Goal: Navigation & Orientation: Find specific page/section

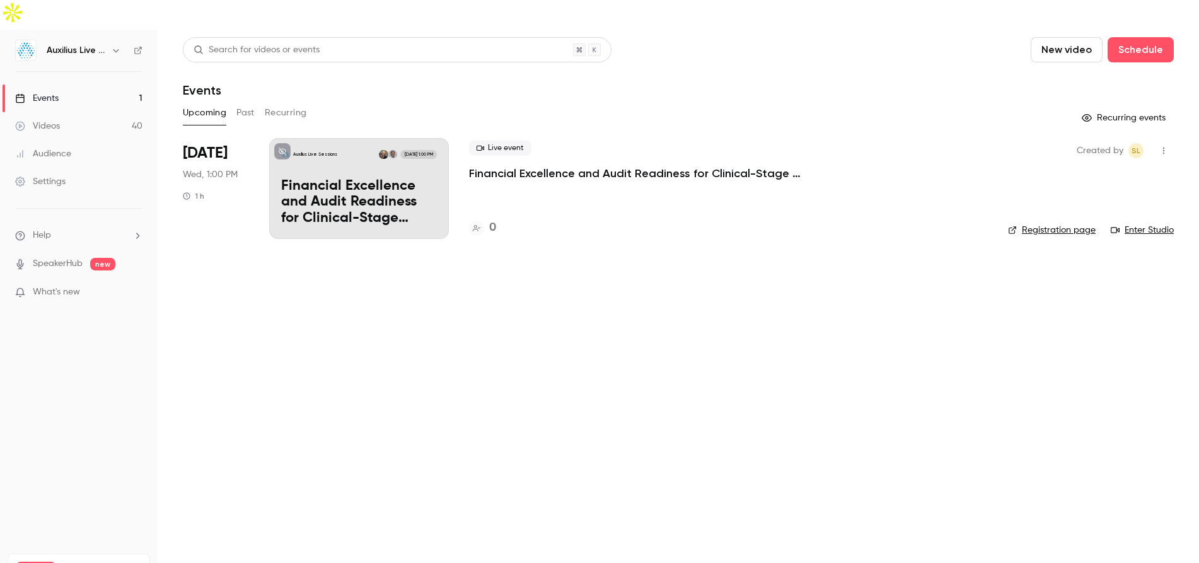
click at [365, 183] on p "Financial Excellence and Audit Readiness for Clinical-Stage Biopharma" at bounding box center [359, 202] width 156 height 49
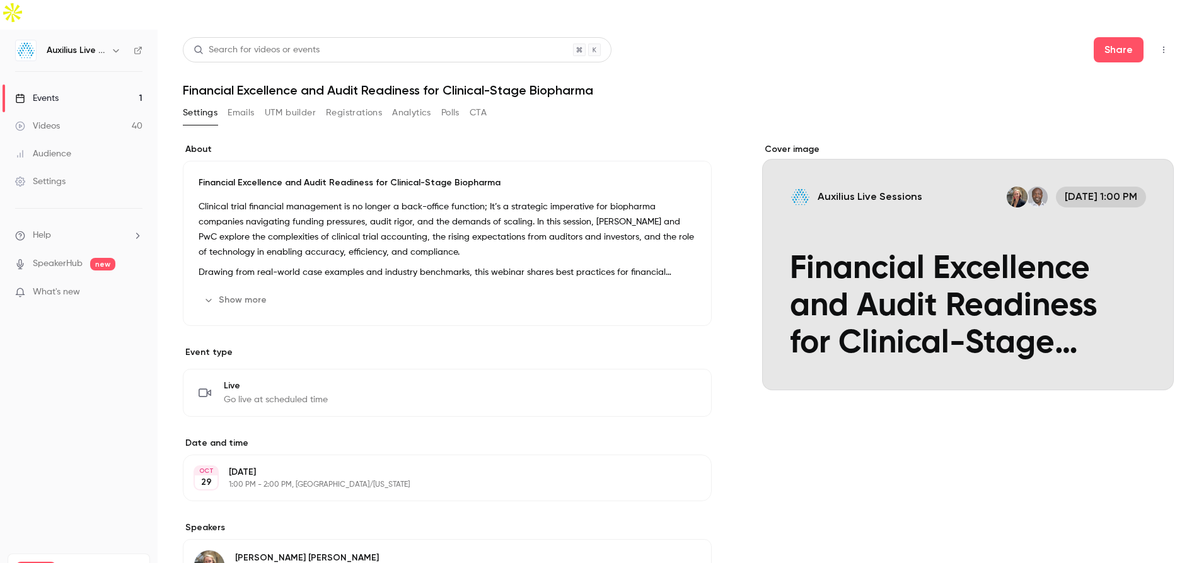
click at [38, 336] on nav "Auxilius Live Sessions Events 1 Videos 40 Audience Settings Help SpeakerHub new…" at bounding box center [79, 311] width 158 height 563
click at [41, 92] on div "Events" at bounding box center [37, 98] width 44 height 13
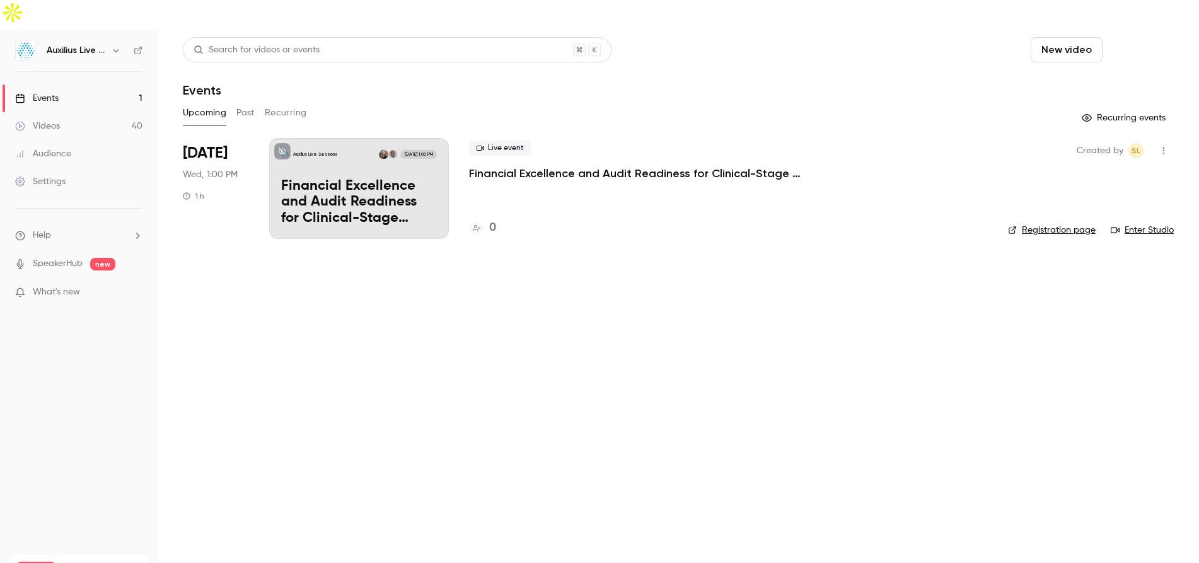
click at [1143, 37] on button "Schedule" at bounding box center [1141, 49] width 66 height 25
click at [1076, 93] on span "Recurring event" at bounding box center [1100, 87] width 66 height 13
click at [45, 175] on div "Settings" at bounding box center [40, 181] width 50 height 13
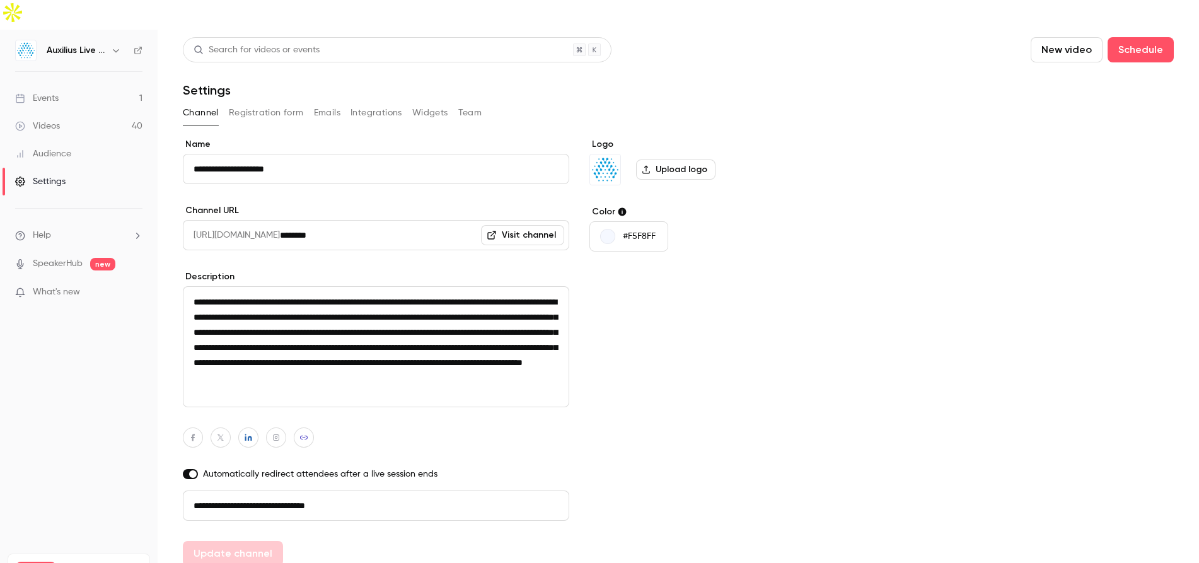
click at [260, 491] on input "**********" at bounding box center [376, 506] width 387 height 30
click at [56, 84] on link "Events 1" at bounding box center [79, 98] width 158 height 28
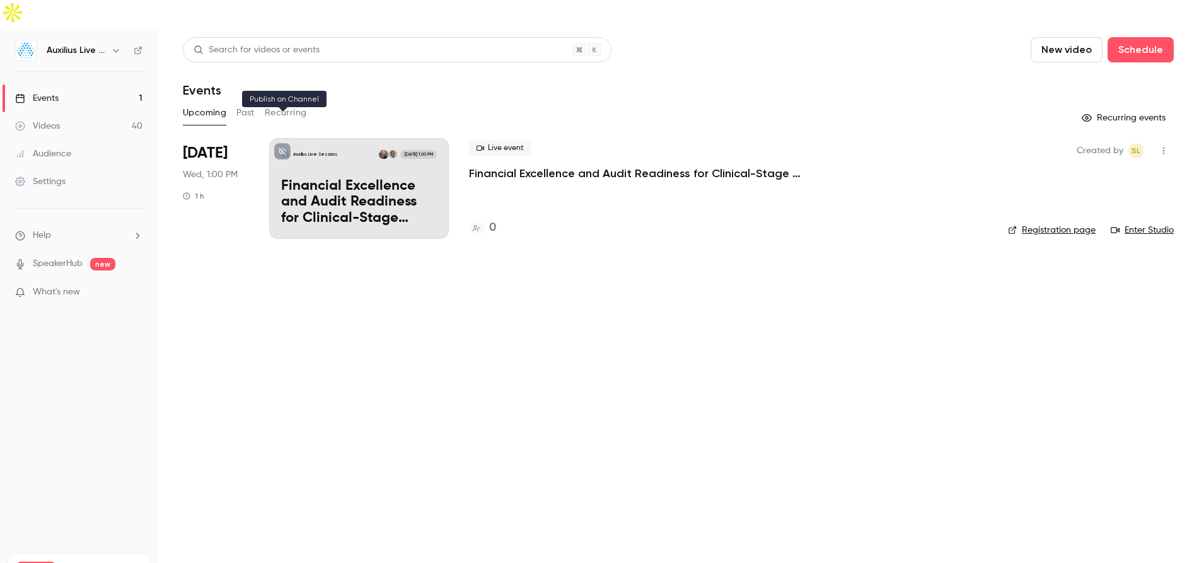
click at [282, 148] on icon at bounding box center [283, 152] width 8 height 8
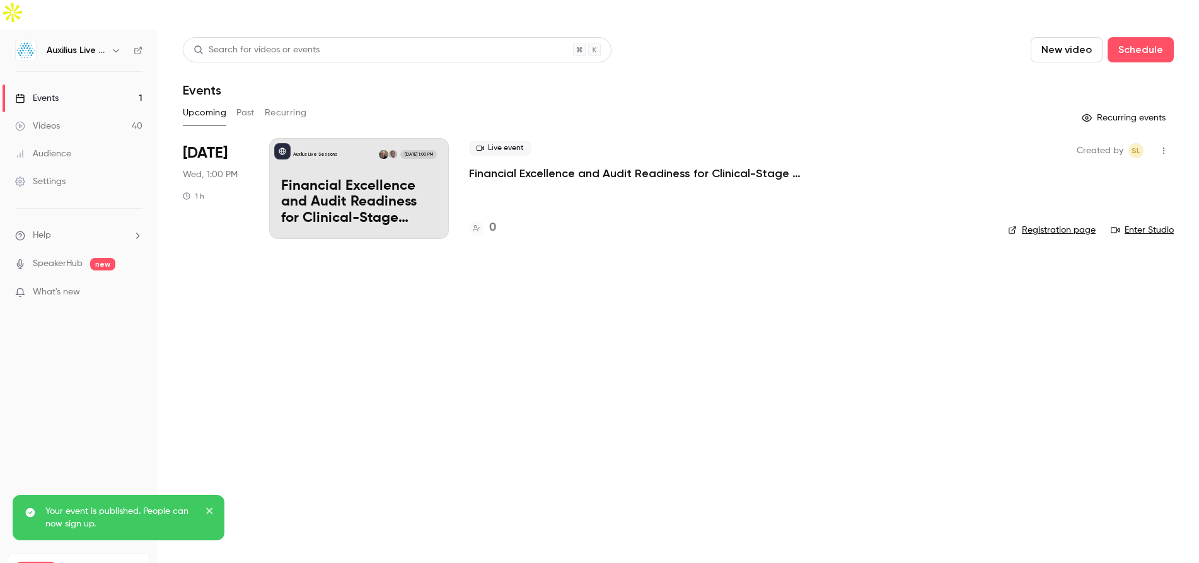
click at [242, 277] on main "Search for videos or events New video Schedule Events Upcoming Past Recurring R…" at bounding box center [679, 311] width 1042 height 563
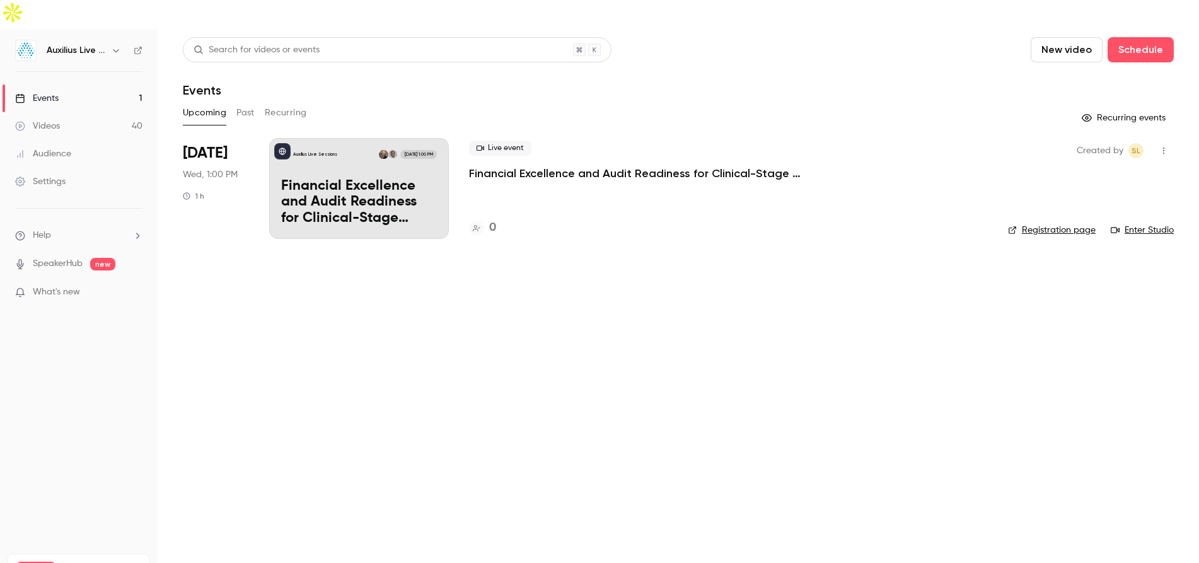
click at [47, 175] on div "Settings" at bounding box center [40, 181] width 50 height 13
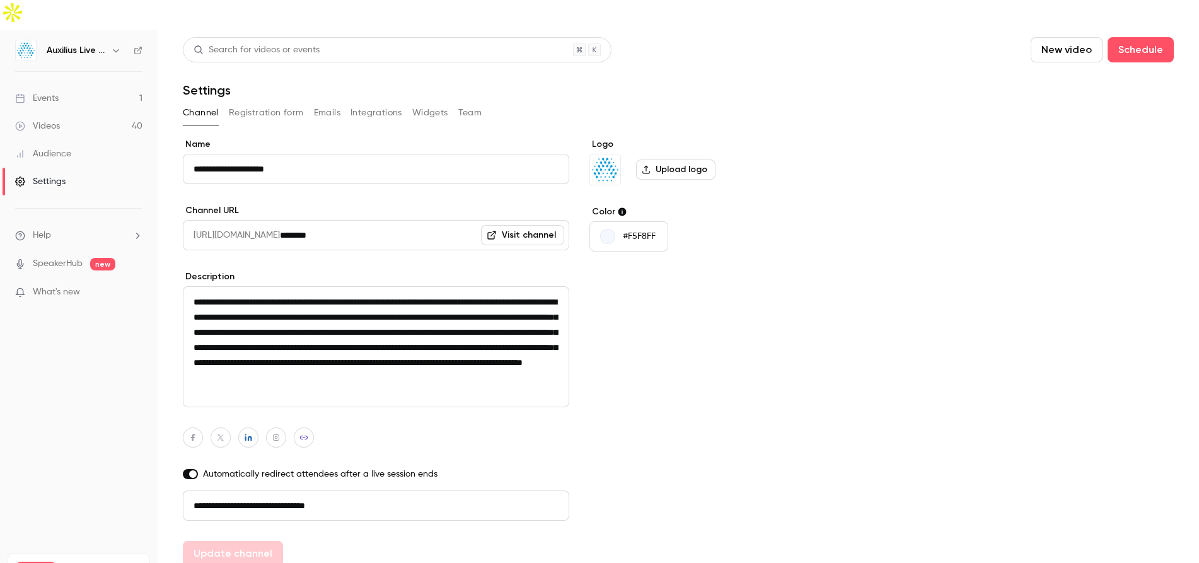
click at [463, 103] on button "Team" at bounding box center [470, 113] width 24 height 20
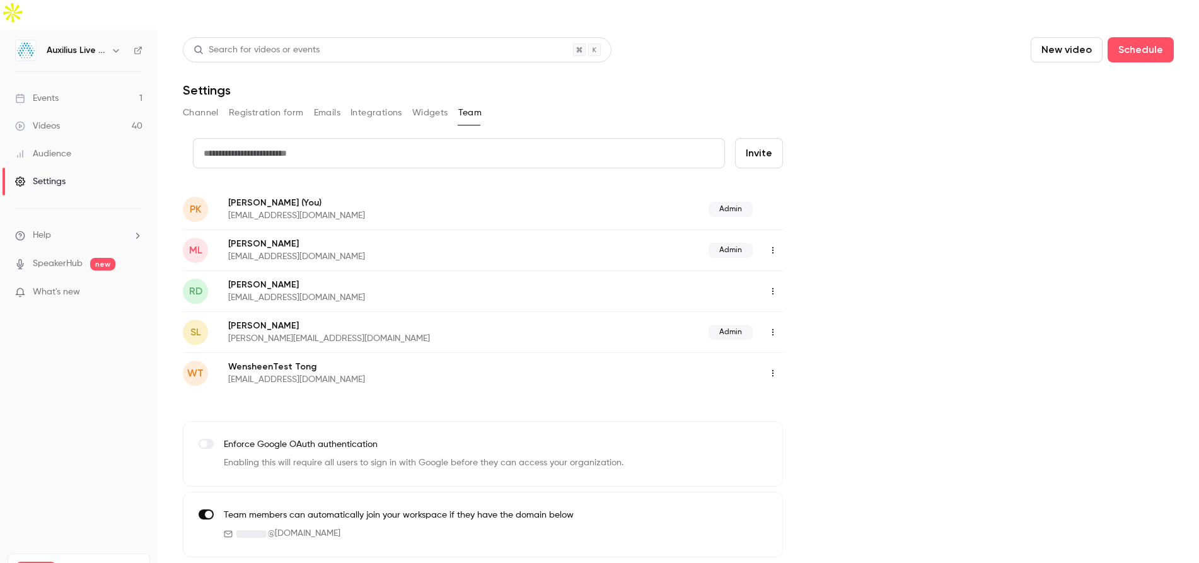
click at [426, 103] on button "Widgets" at bounding box center [430, 113] width 36 height 20
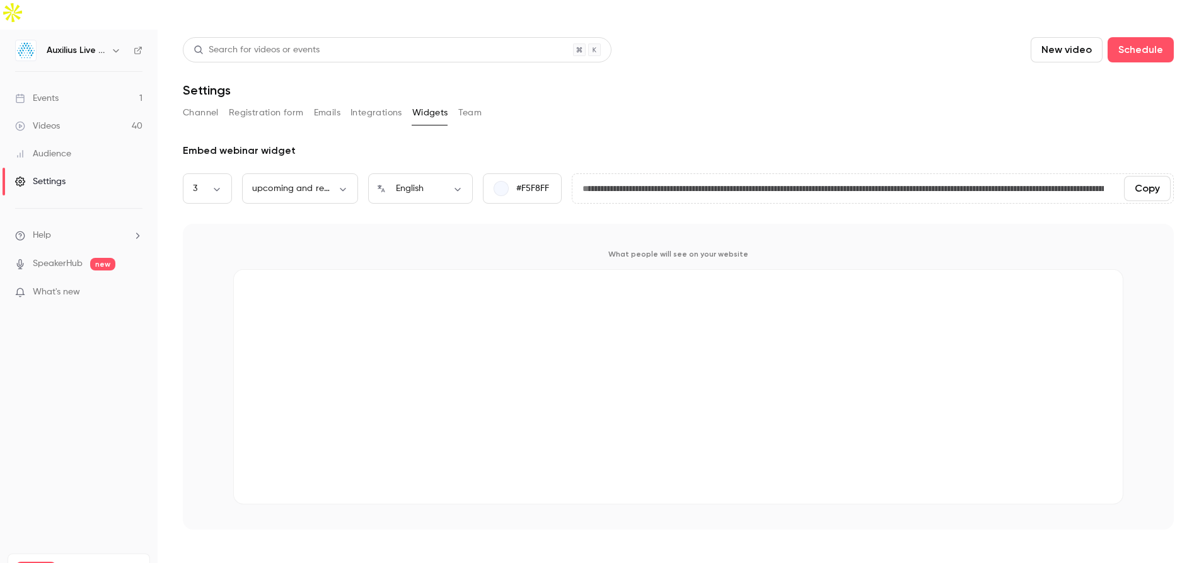
click at [375, 103] on button "Integrations" at bounding box center [377, 113] width 52 height 20
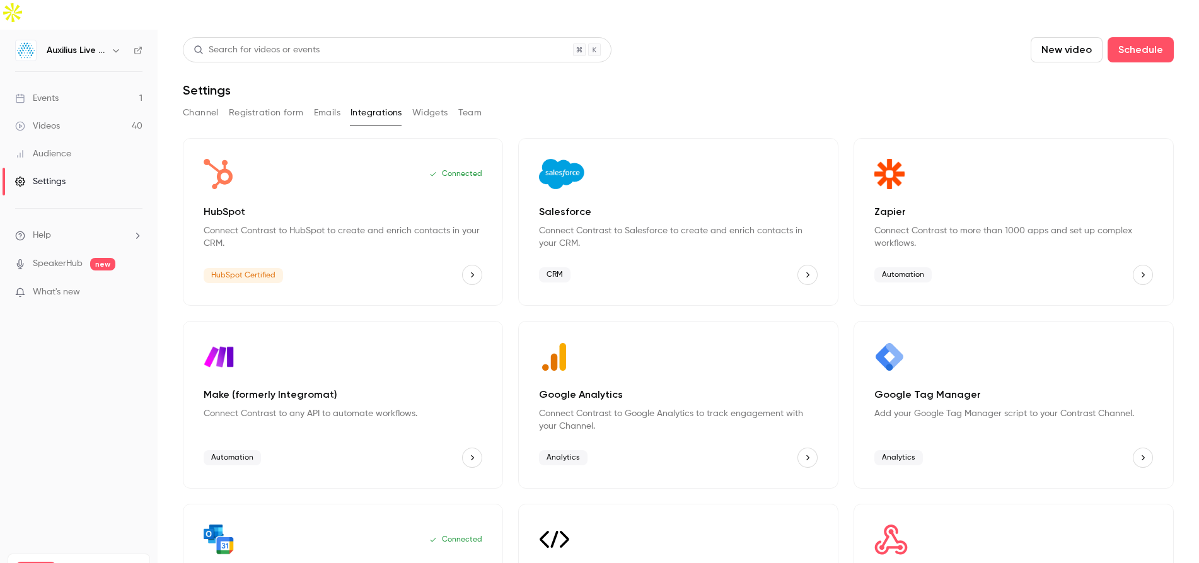
click at [322, 103] on button "Emails" at bounding box center [327, 113] width 26 height 20
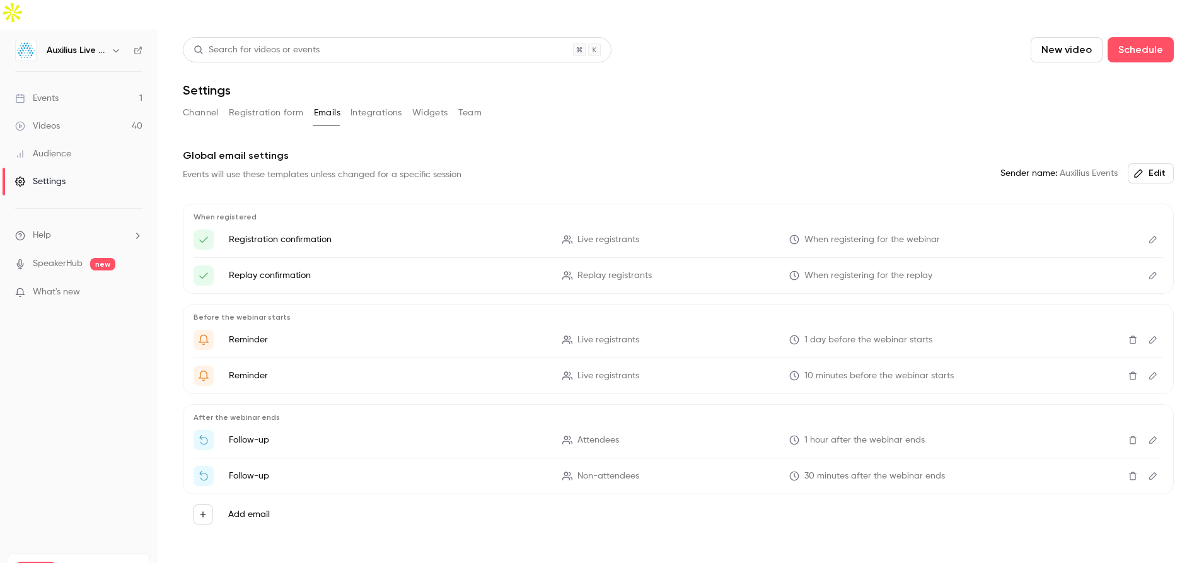
click at [275, 103] on button "Registration form" at bounding box center [266, 113] width 75 height 20
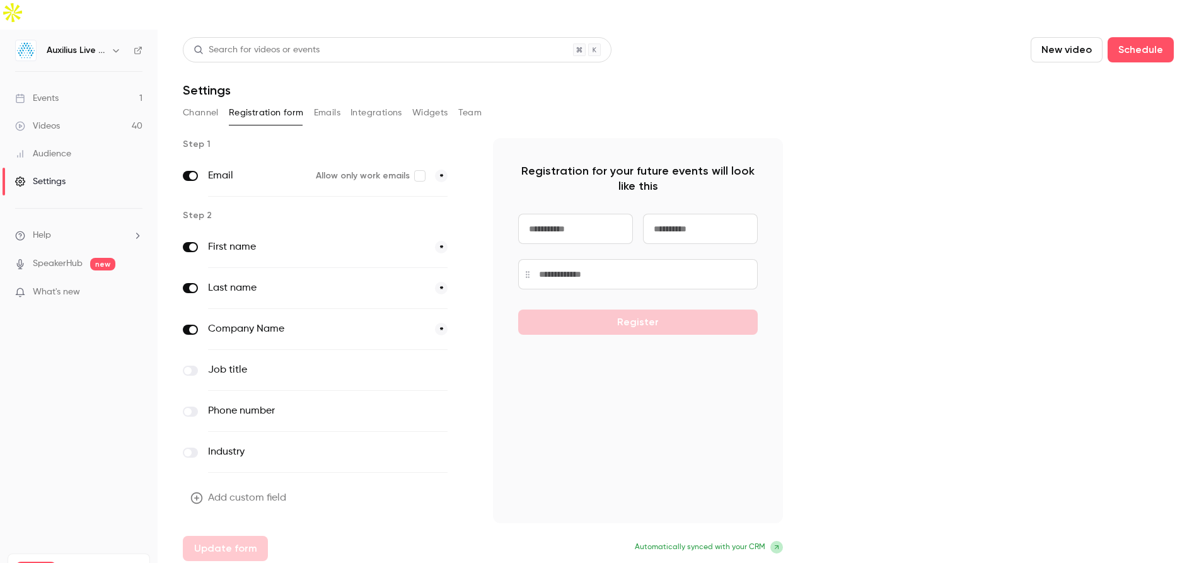
click at [51, 92] on div "Events" at bounding box center [37, 98] width 44 height 13
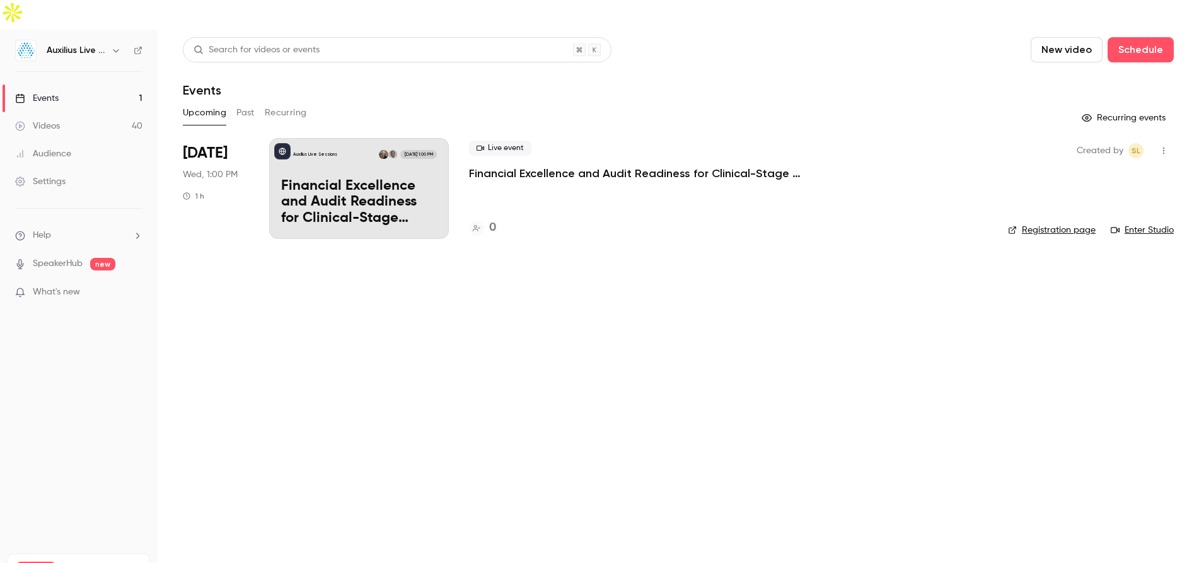
click at [44, 112] on link "Videos 40" at bounding box center [79, 126] width 158 height 28
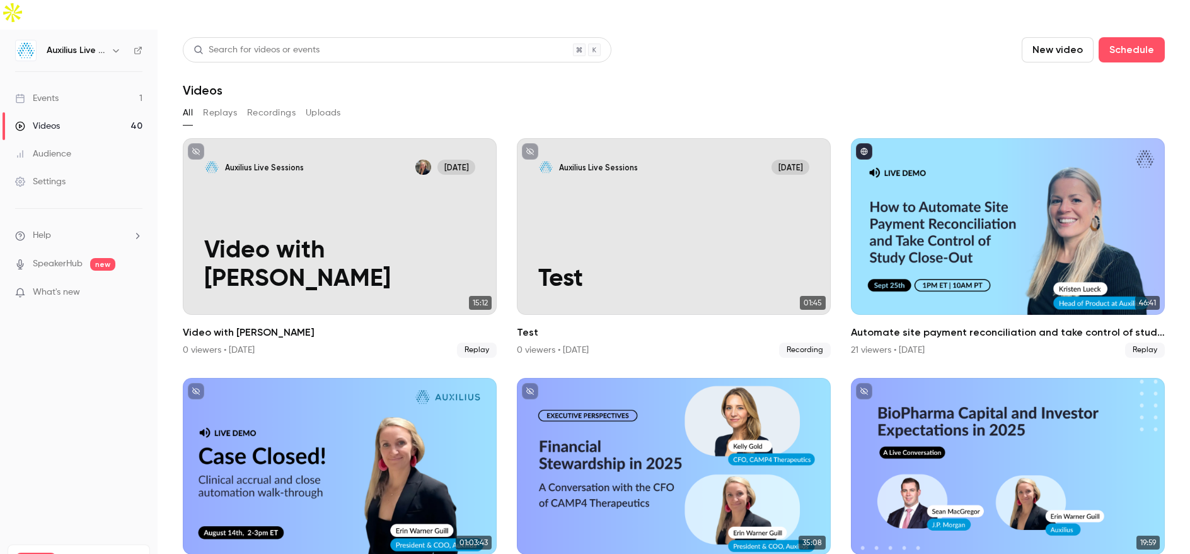
click at [531, 83] on div "Videos" at bounding box center [674, 90] width 982 height 15
click at [211, 103] on button "Replays" at bounding box center [220, 113] width 34 height 20
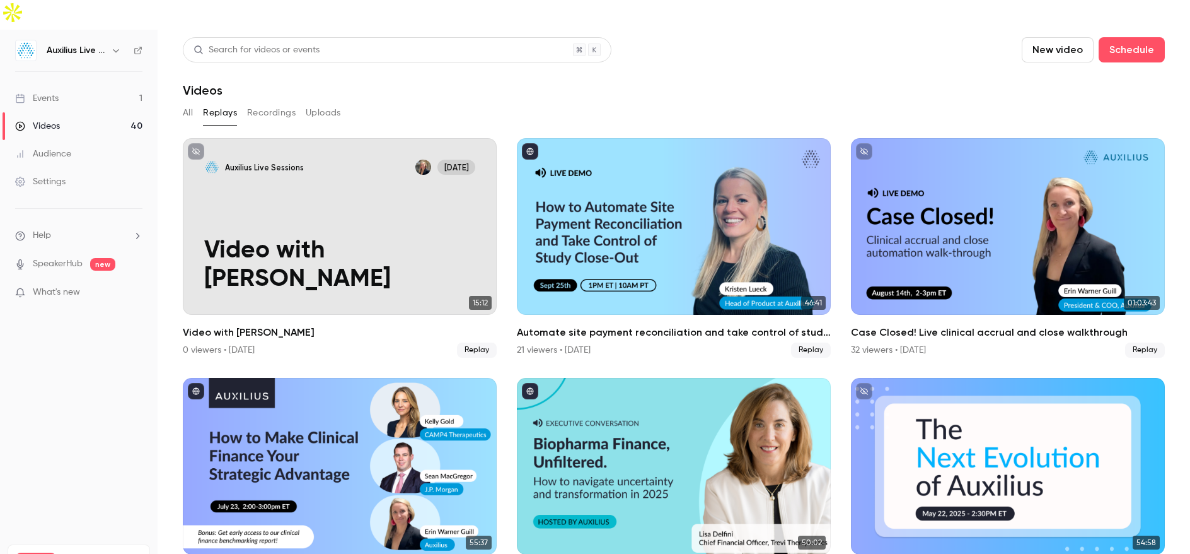
click at [57, 92] on div "Events" at bounding box center [37, 98] width 44 height 13
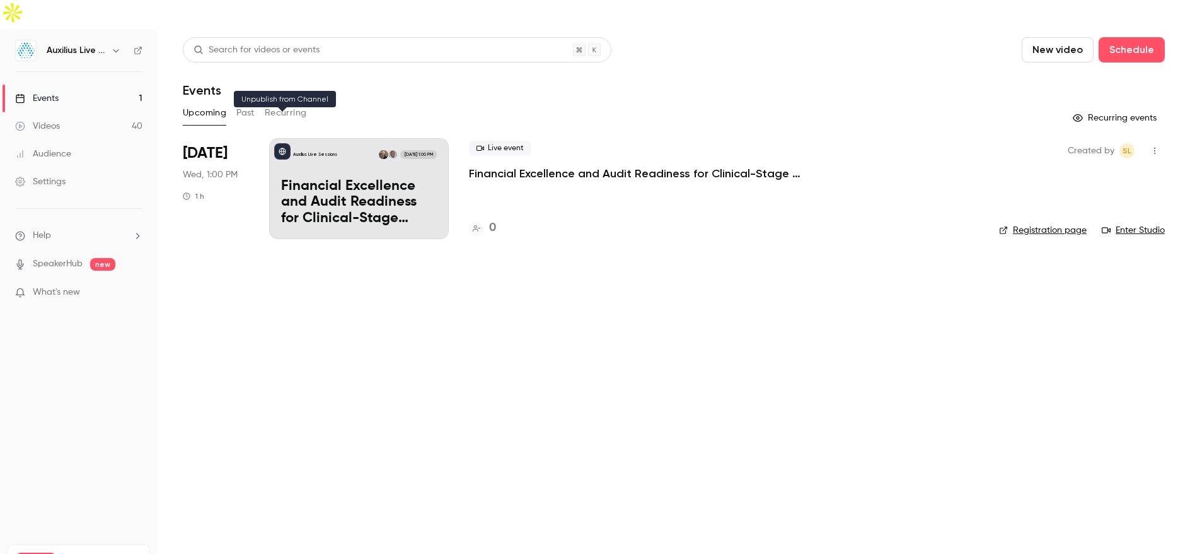
click at [286, 143] on button at bounding box center [282, 151] width 16 height 16
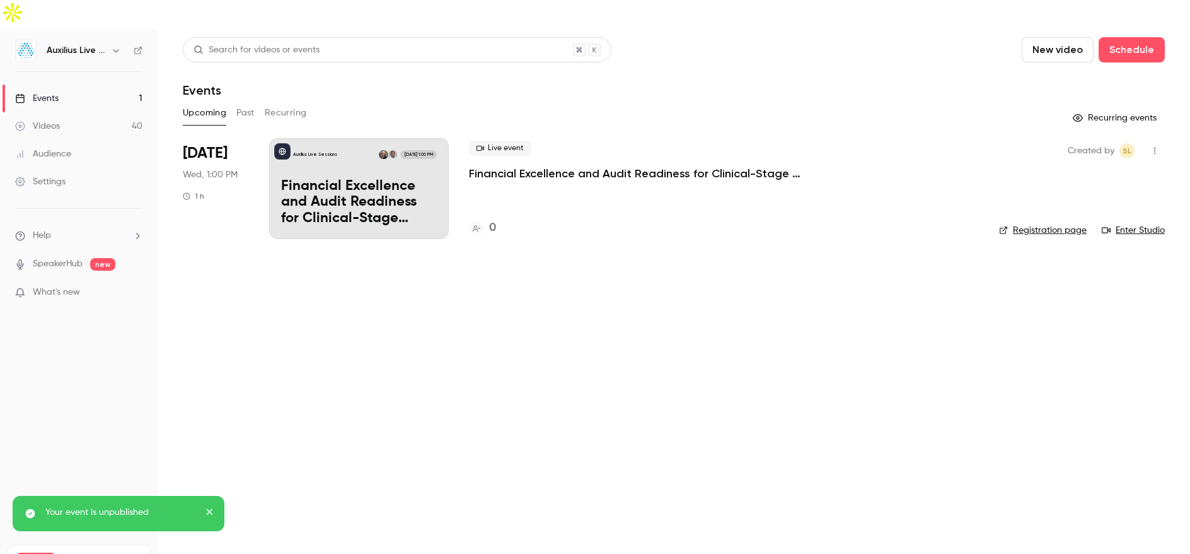
click at [283, 252] on main "Search for videos or events New video Schedule Events Upcoming Past Recurring R…" at bounding box center [674, 307] width 1033 height 554
